Goal: Information Seeking & Learning: Learn about a topic

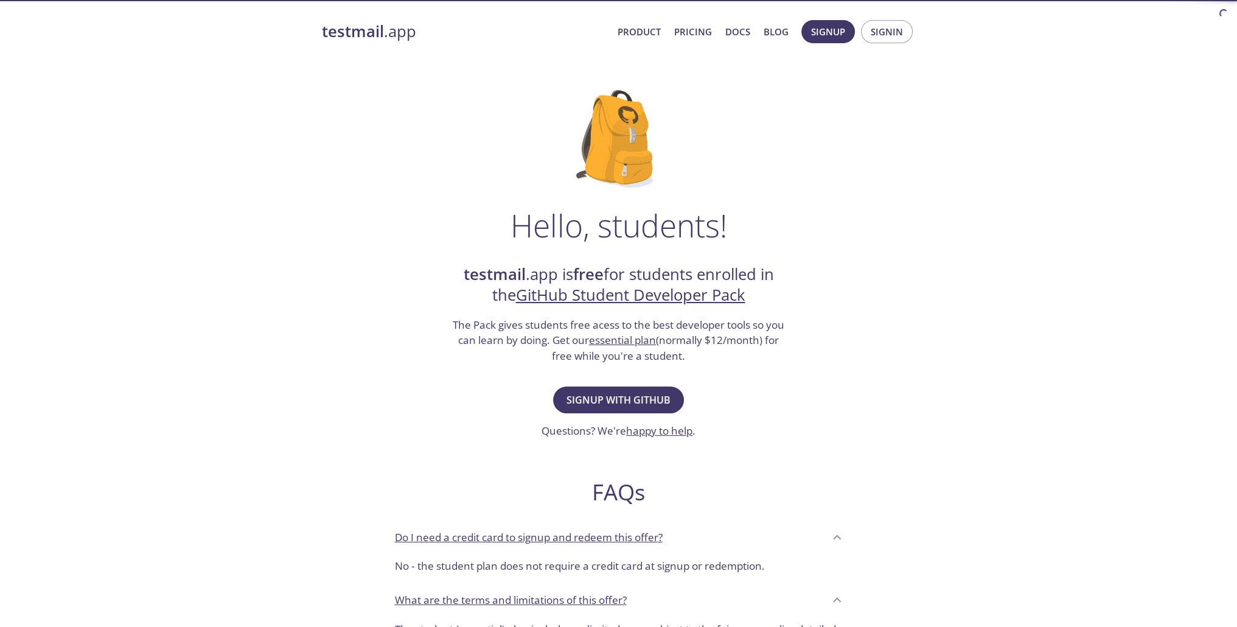
click at [395, 36] on link "testmail .app" at bounding box center [465, 31] width 286 height 21
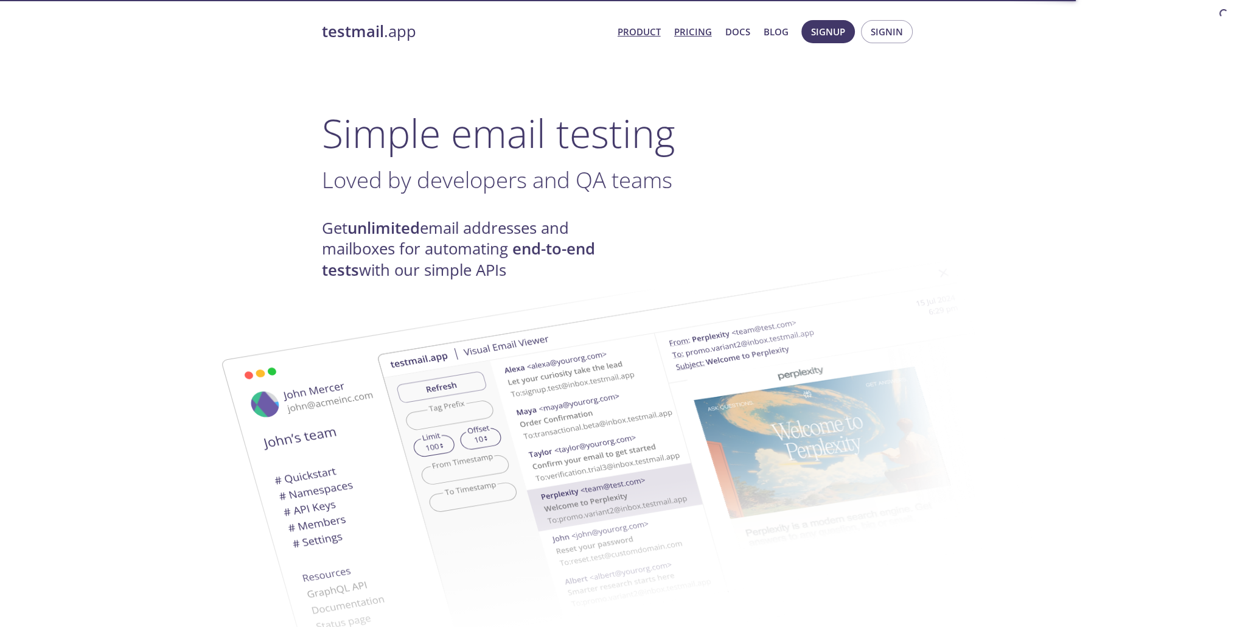
click at [690, 29] on link "Pricing" at bounding box center [693, 32] width 38 height 16
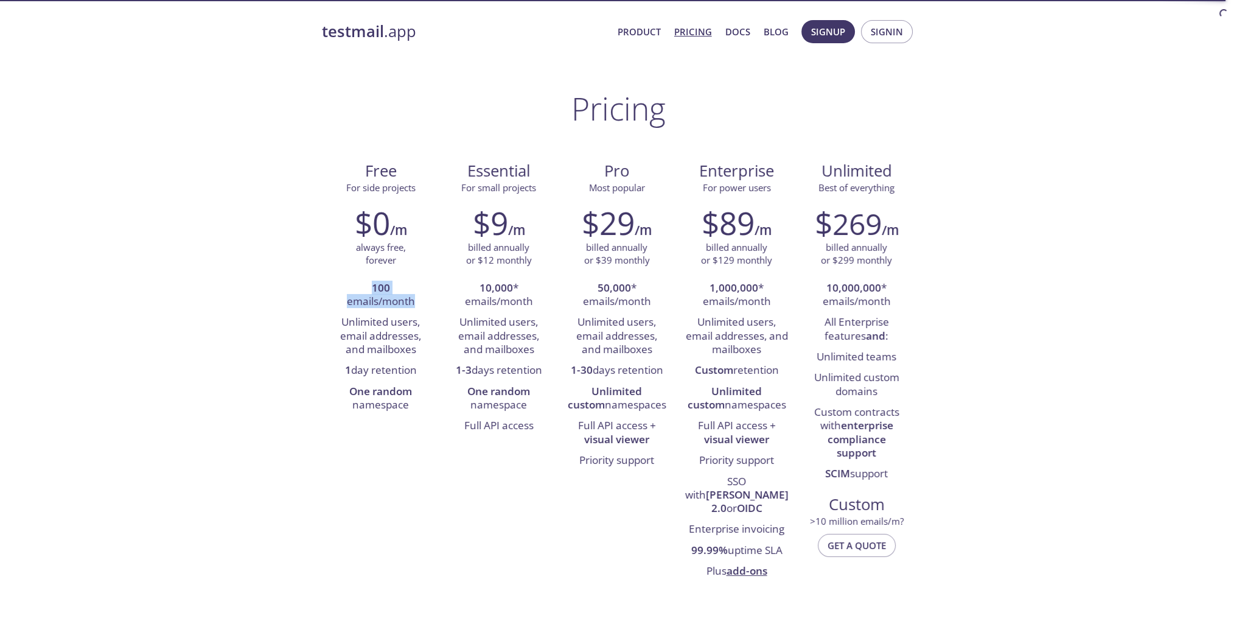
drag, startPoint x: 422, startPoint y: 307, endPoint x: 233, endPoint y: 274, distance: 192.0
click at [422, 376] on li "1 day retention" at bounding box center [381, 370] width 100 height 21
click at [689, 29] on link "Pricing" at bounding box center [693, 32] width 38 height 16
click at [653, 31] on link "Product" at bounding box center [638, 32] width 43 height 16
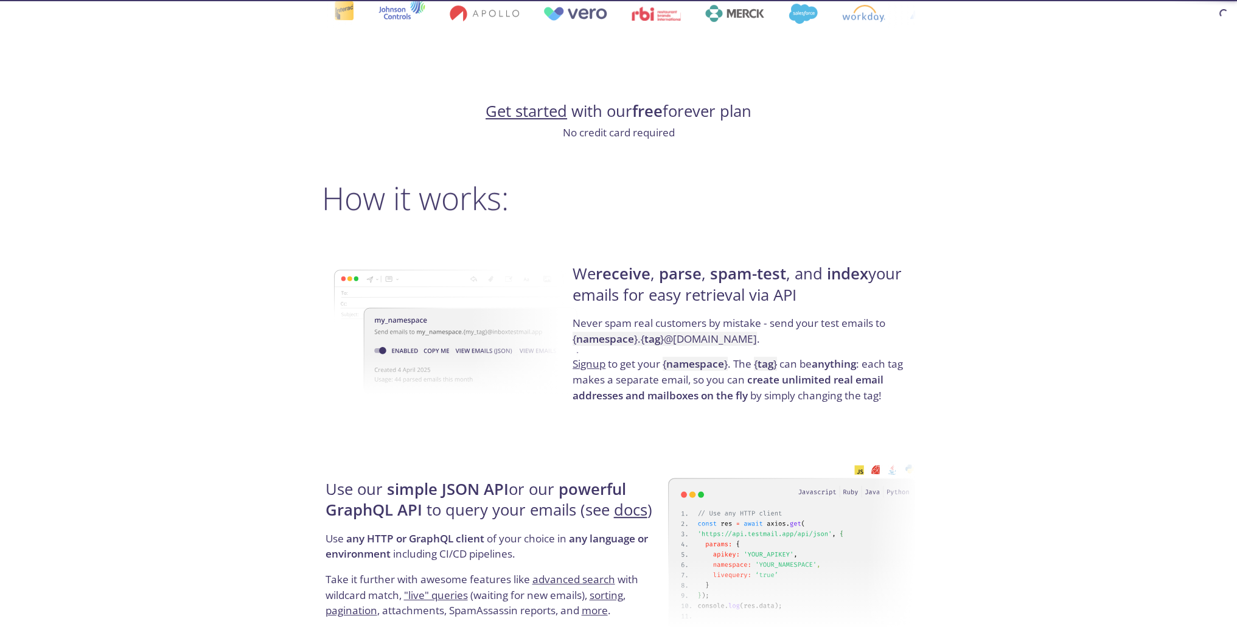
scroll to position [487, 0]
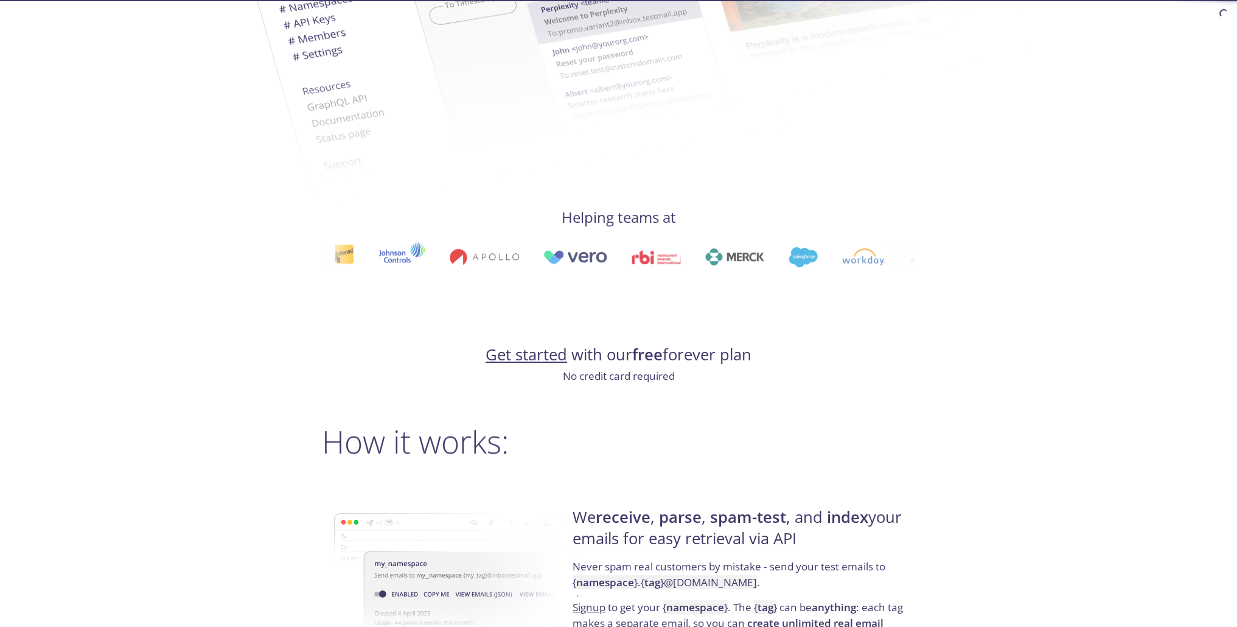
click at [628, 189] on img at bounding box center [504, 1] width 657 height 412
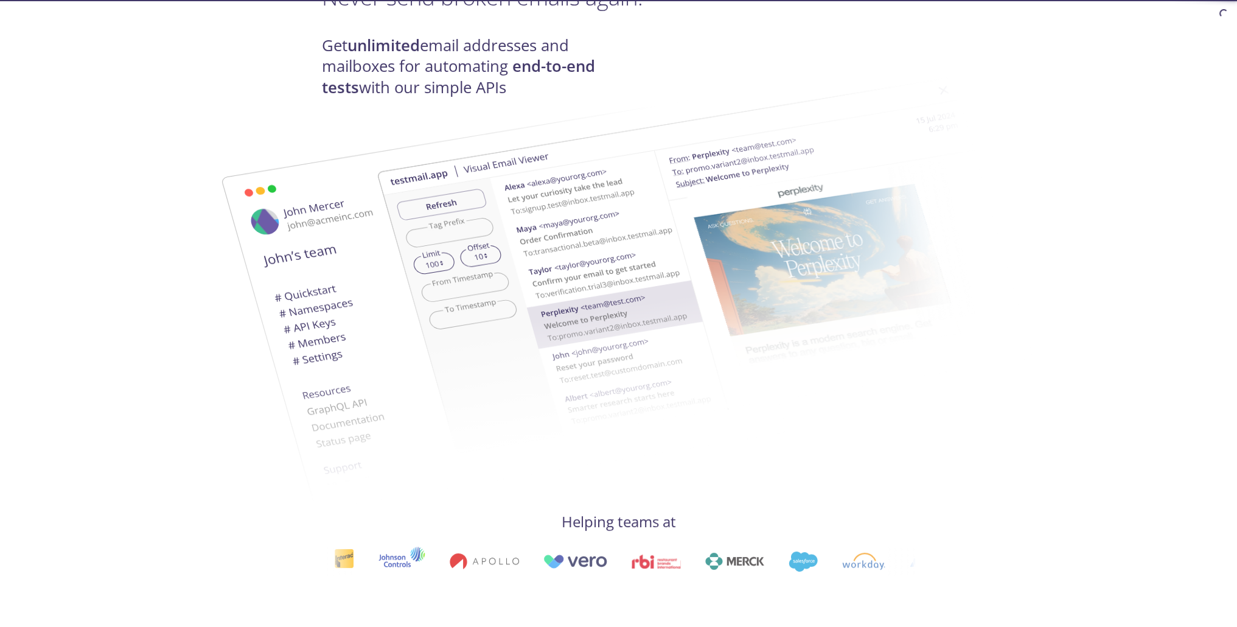
scroll to position [0, 0]
